Goal: Task Accomplishment & Management: Manage account settings

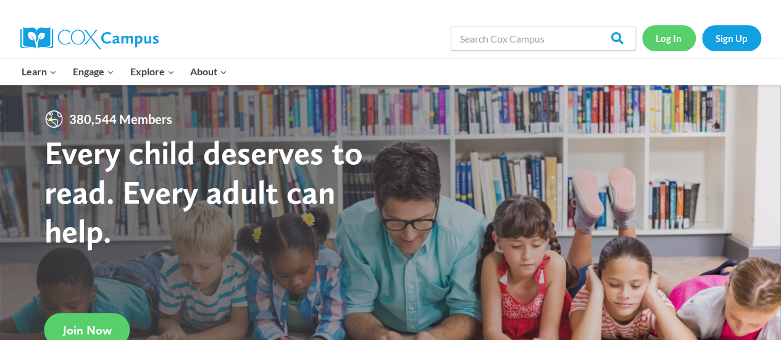
click at [671, 42] on link "Log In" at bounding box center [669, 37] width 54 height 25
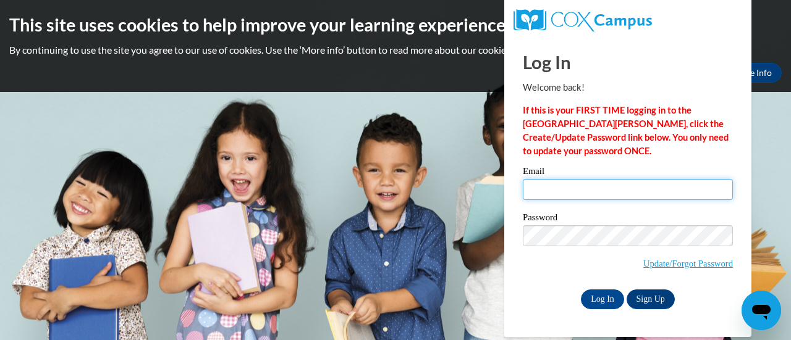
type input "margarita.ramos@rusd.org"
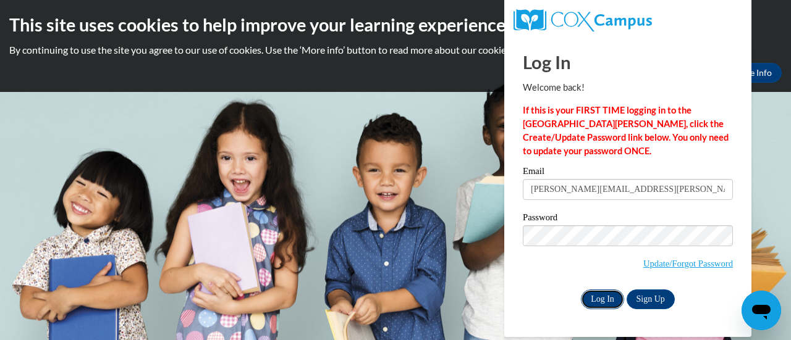
click at [593, 300] on input "Log In" at bounding box center [602, 300] width 43 height 20
click at [602, 299] on input "Log In" at bounding box center [602, 300] width 43 height 20
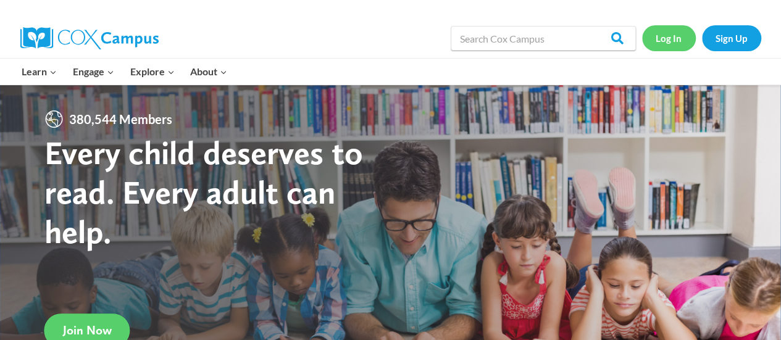
click at [670, 40] on link "Log In" at bounding box center [669, 37] width 54 height 25
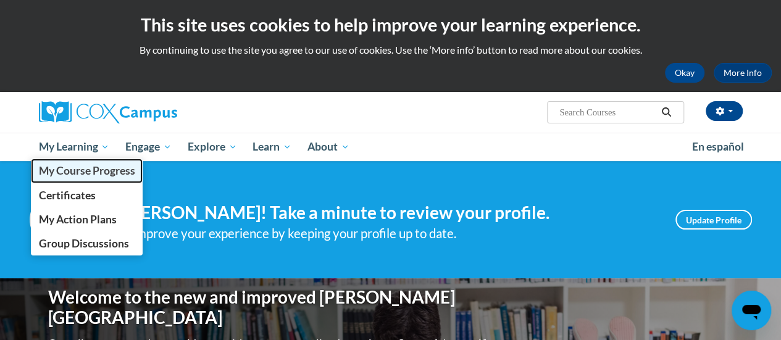
click at [76, 161] on link "My Course Progress" at bounding box center [87, 171] width 112 height 24
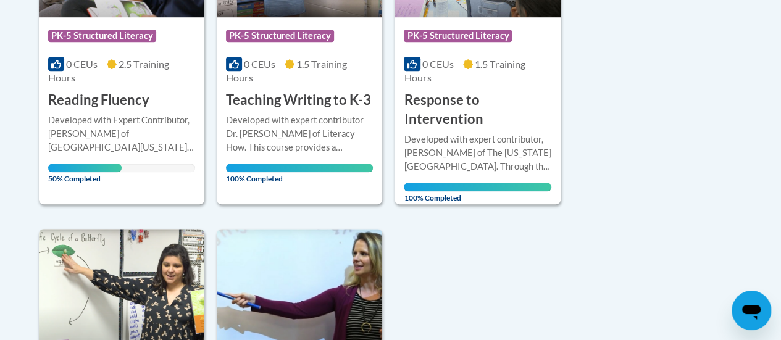
scroll to position [426, 0]
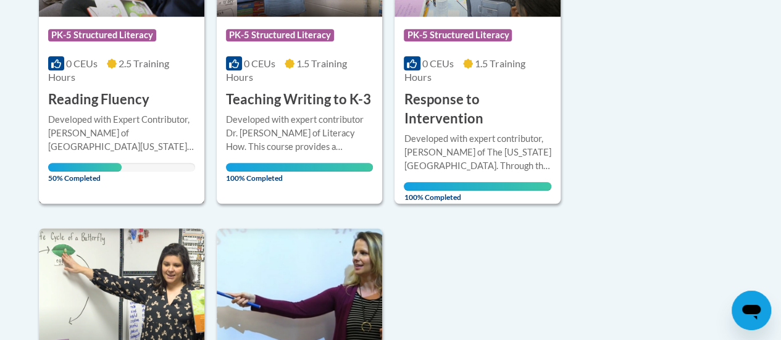
click at [130, 145] on div "Developed with Expert Contributor, [PERSON_NAME] of [GEOGRAPHIC_DATA][US_STATE]…" at bounding box center [121, 133] width 147 height 41
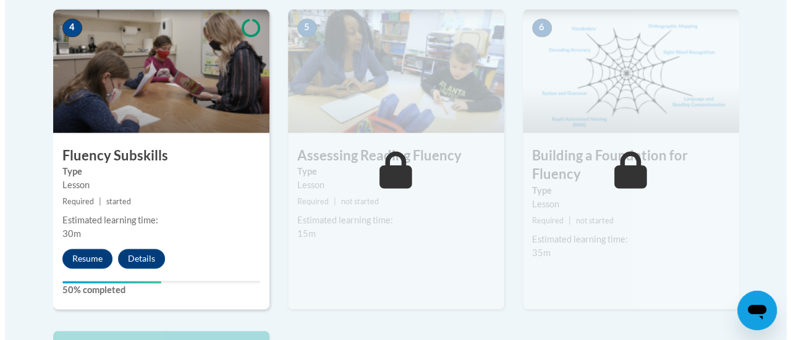
scroll to position [747, 0]
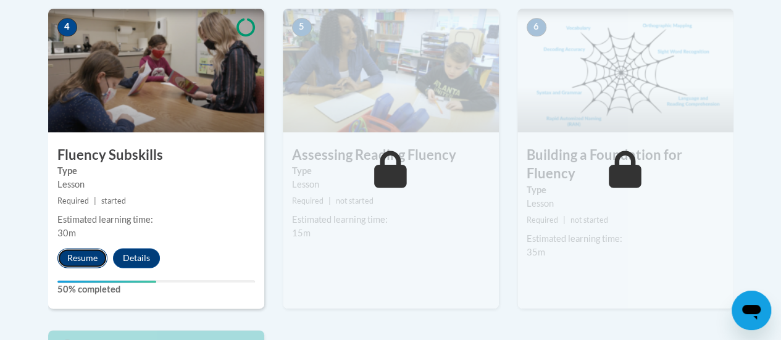
click at [86, 254] on button "Resume" at bounding box center [82, 258] width 50 height 20
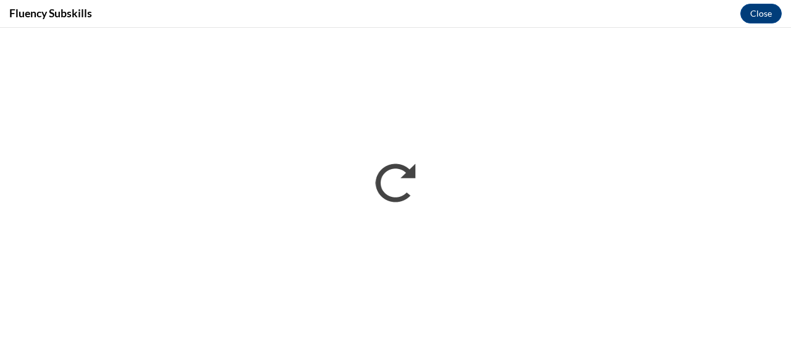
scroll to position [0, 0]
